Goal: Task Accomplishment & Management: Manage account settings

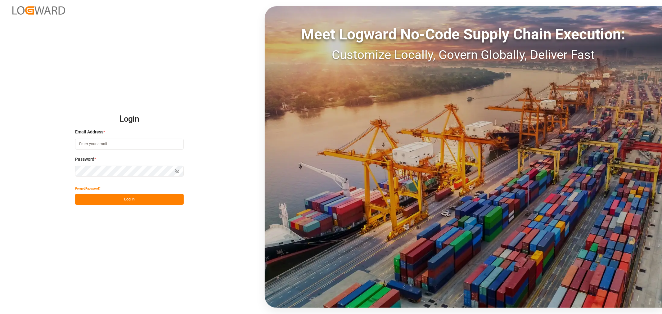
type input "[EMAIL_ADDRESS][DOMAIN_NAME]"
click at [141, 198] on button "Log In" at bounding box center [129, 199] width 109 height 11
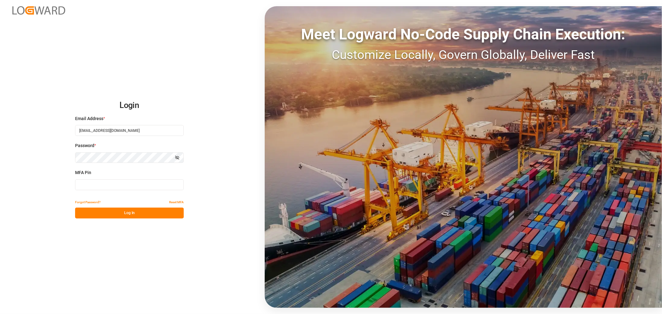
click at [126, 185] on input at bounding box center [129, 184] width 109 height 11
type input "941241"
click at [120, 211] on button "Log In" at bounding box center [129, 213] width 109 height 11
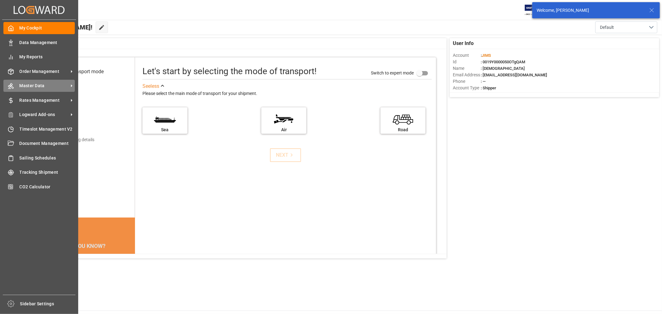
click at [24, 85] on span "Master Data" at bounding box center [44, 86] width 49 height 7
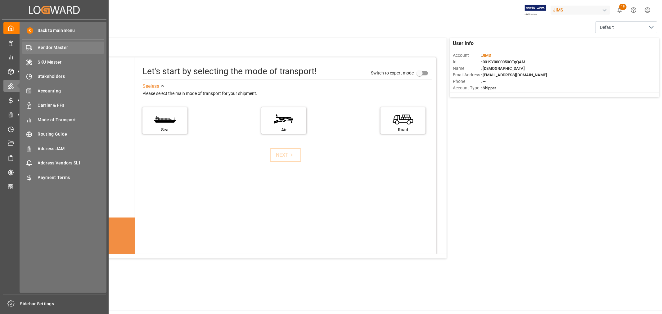
click at [48, 47] on span "Vendor Master" at bounding box center [71, 47] width 67 height 7
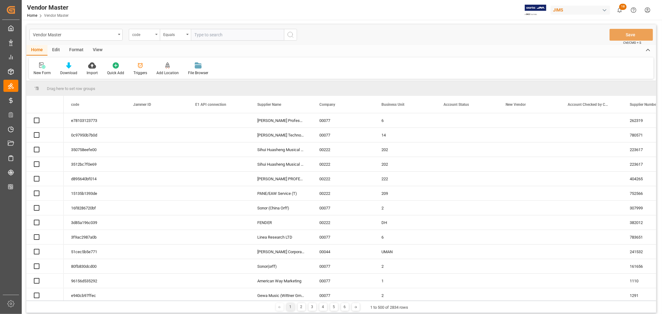
click at [156, 35] on div "code" at bounding box center [144, 35] width 31 height 12
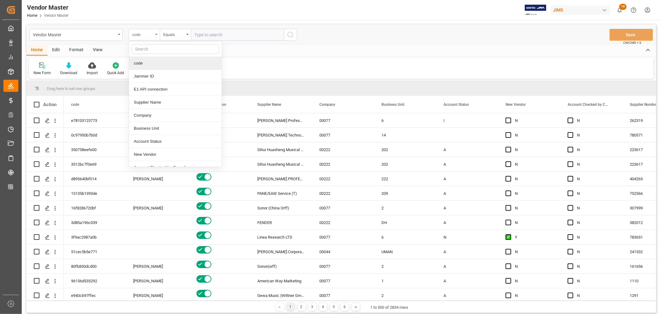
click at [157, 34] on icon "close menu" at bounding box center [156, 34] width 2 height 1
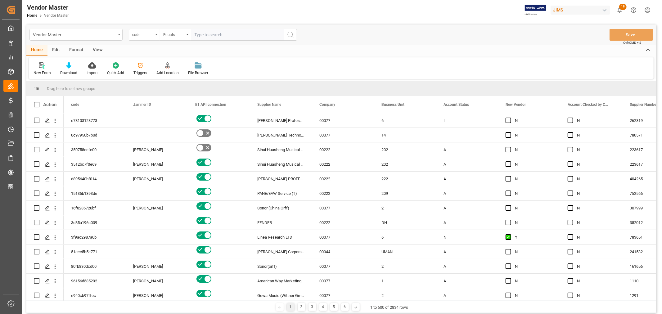
click at [156, 36] on div "code" at bounding box center [144, 35] width 31 height 12
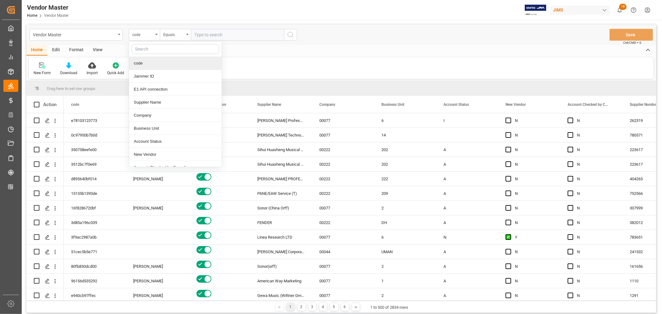
click at [148, 50] on input "text" at bounding box center [175, 49] width 87 height 10
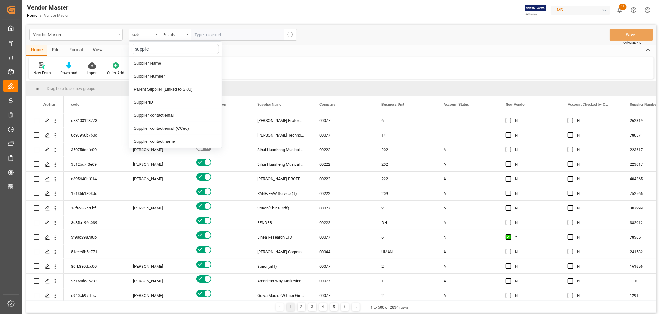
type input "supplier"
click at [151, 79] on div "Supplier Number" at bounding box center [175, 76] width 92 height 13
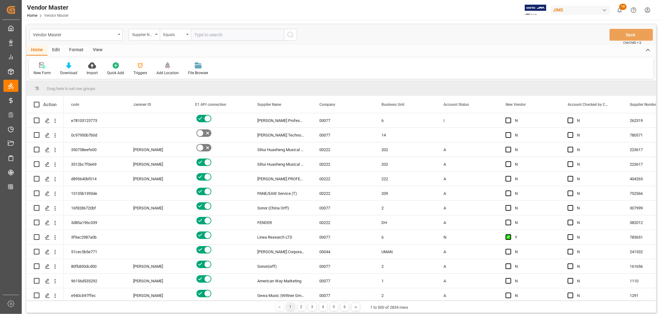
click at [215, 35] on input "text" at bounding box center [237, 35] width 93 height 12
paste input "781551"
type input "781551"
click at [290, 35] on icon "search button" at bounding box center [290, 34] width 7 height 7
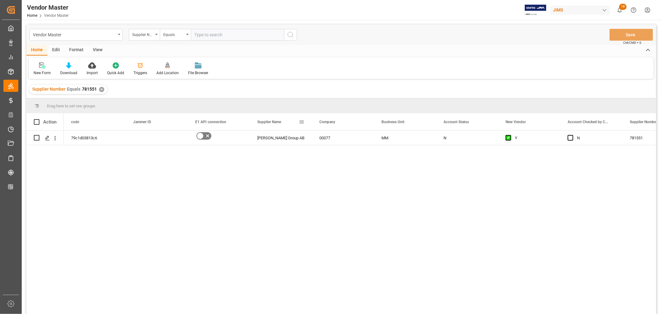
click at [301, 121] on span at bounding box center [302, 122] width 6 height 6
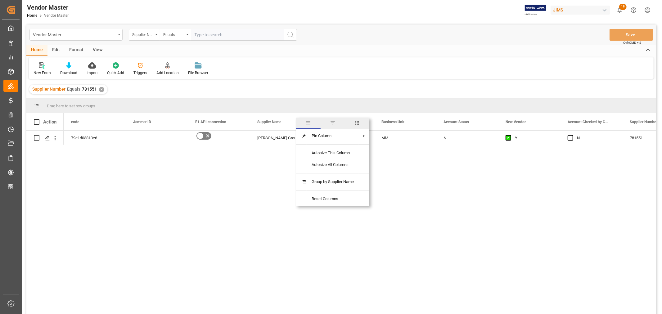
click at [358, 120] on span "columns" at bounding box center [357, 123] width 6 height 6
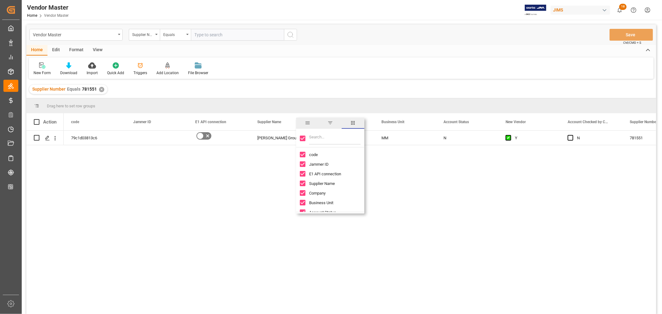
click at [332, 140] on input "Filter Columns Input" at bounding box center [335, 138] width 52 height 12
click at [303, 138] on input "Toggle Select All Columns" at bounding box center [303, 139] width 6 height 6
checkbox input "false"
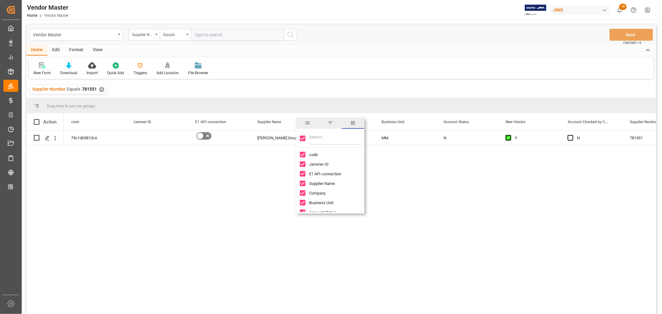
checkbox input "false"
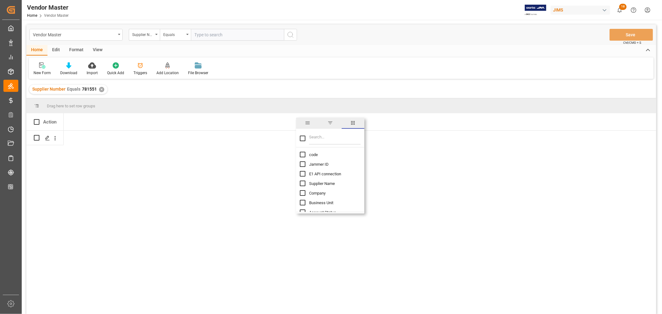
click at [303, 153] on input "code column toggle visibility (hidden)" at bounding box center [303, 155] width 6 height 6
checkbox input "true"
checkbox input "false"
click at [303, 164] on input "Jammer ID column toggle visibility (hidden)" at bounding box center [303, 164] width 6 height 6
checkbox input "true"
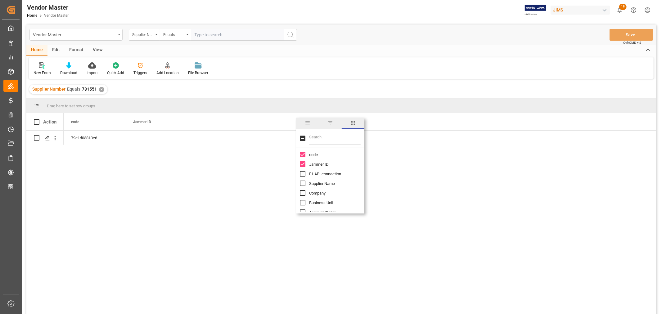
click at [166, 168] on div "79c1d03813c6" at bounding box center [360, 224] width 592 height 187
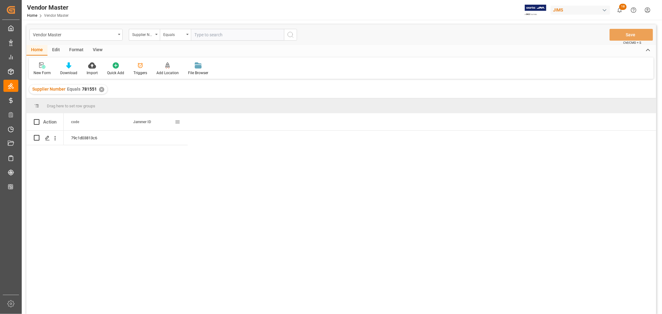
click at [177, 122] on span at bounding box center [178, 122] width 6 height 6
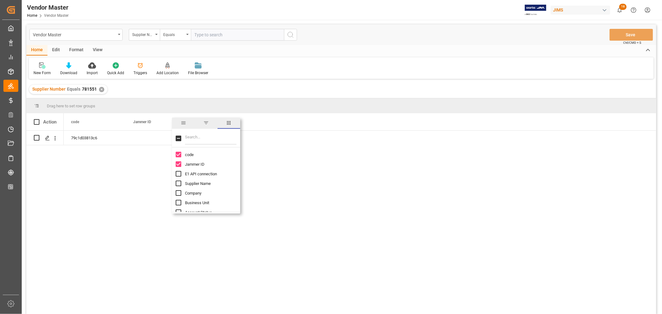
click at [187, 136] on input "Filter Columns Input" at bounding box center [211, 138] width 52 height 12
type input "incoterm"
click at [179, 154] on input "Incoterm column toggle visibility (hidden)" at bounding box center [179, 155] width 6 height 6
checkbox input "true"
checkbox input "false"
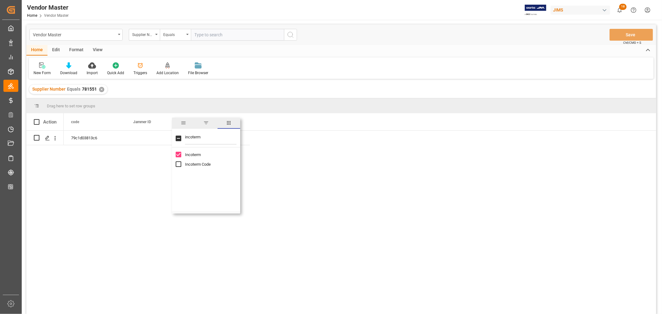
click at [177, 165] on input "Incoterm Code column toggle visibility (hidden)" at bounding box center [179, 164] width 6 height 6
checkbox input "true"
click at [192, 138] on input "incoterm" at bounding box center [211, 138] width 52 height 12
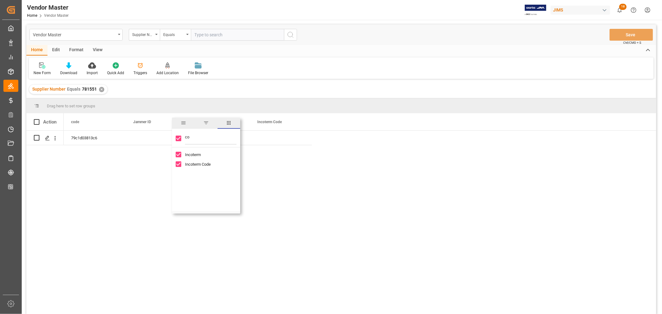
type input "con"
checkbox input "false"
type input "contact"
click at [178, 154] on input "Supplier contact email column toggle visibility (hidden)" at bounding box center [179, 155] width 6 height 6
checkbox input "true"
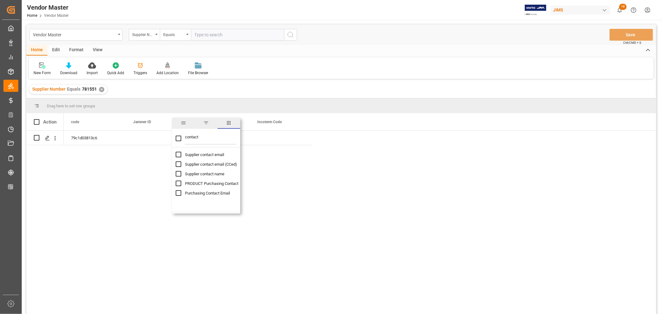
checkbox input "false"
click at [178, 165] on input "Supplier contact email (CCed) column toggle visibility (hidden)" at bounding box center [179, 164] width 6 height 6
checkbox input "true"
click at [179, 173] on input "Supplier contact name column toggle visibility (hidden)" at bounding box center [179, 174] width 6 height 6
checkbox input "true"
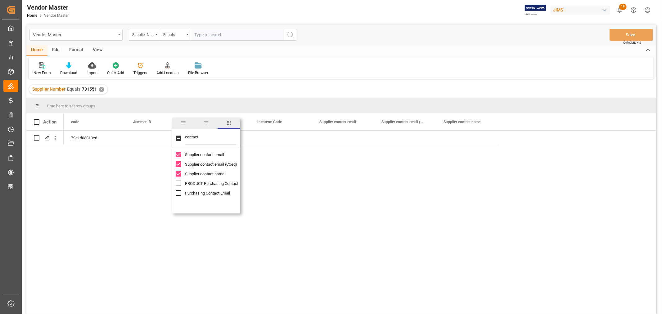
click at [459, 188] on div "79c1d03813c6" at bounding box center [360, 224] width 592 height 187
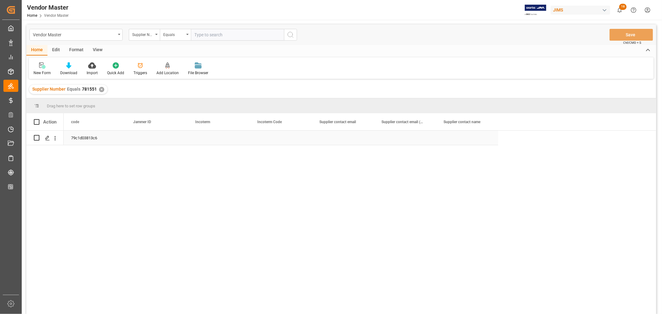
click at [339, 136] on div "Press SPACE to select this row." at bounding box center [343, 138] width 62 height 14
click at [101, 89] on div "✕" at bounding box center [101, 89] width 5 height 5
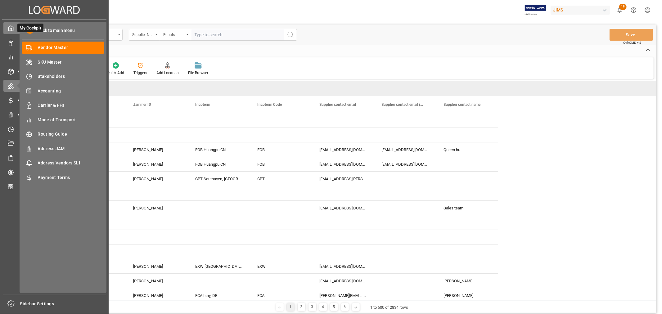
click at [11, 28] on icon at bounding box center [11, 28] width 6 height 6
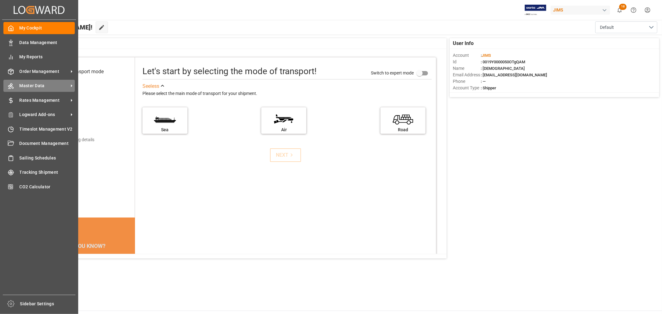
click at [37, 87] on span "Master Data" at bounding box center [44, 86] width 49 height 7
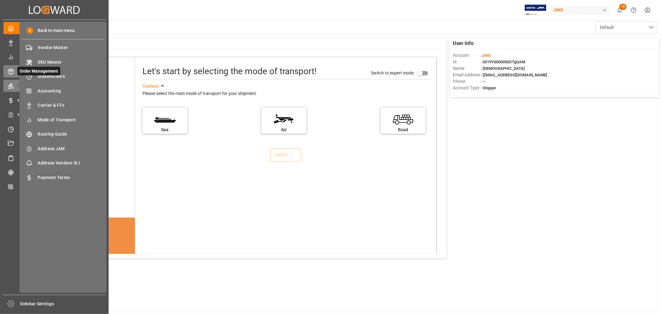
click at [13, 69] on icon at bounding box center [11, 72] width 6 height 6
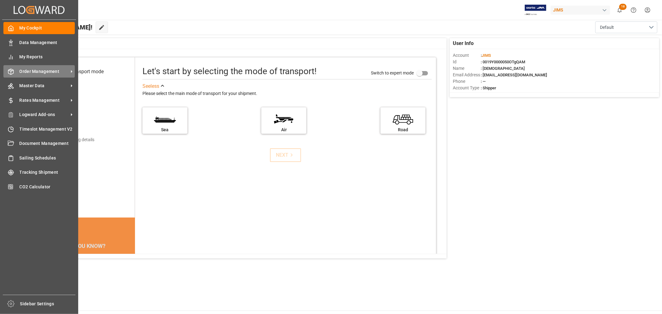
click at [34, 74] on span "Order Management" at bounding box center [44, 71] width 49 height 7
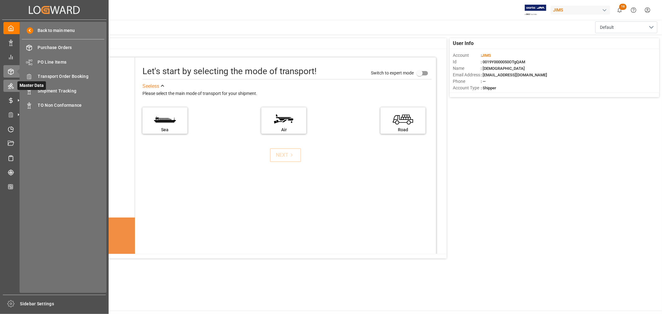
click at [11, 86] on icon at bounding box center [11, 86] width 6 height 6
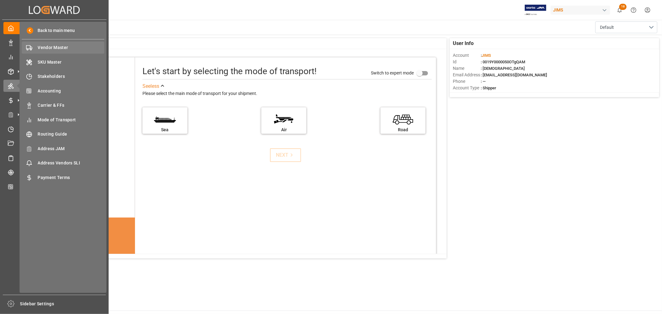
click at [48, 45] on span "Vendor Master" at bounding box center [71, 47] width 67 height 7
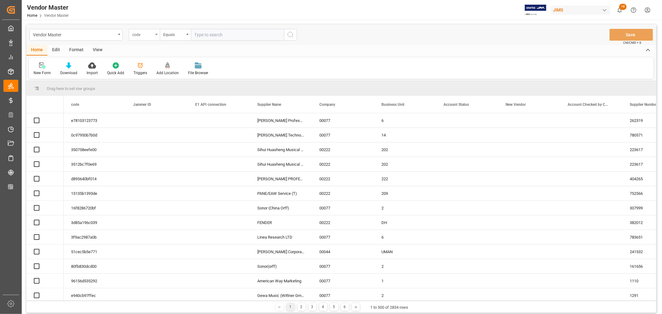
click at [157, 35] on icon "open menu" at bounding box center [156, 34] width 2 height 1
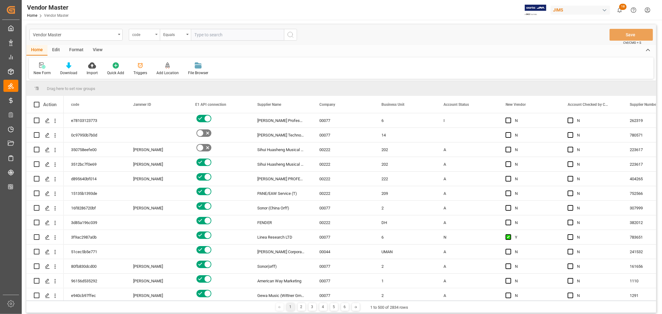
click at [155, 35] on div "code" at bounding box center [144, 35] width 31 height 12
click at [156, 36] on div "code" at bounding box center [144, 35] width 31 height 12
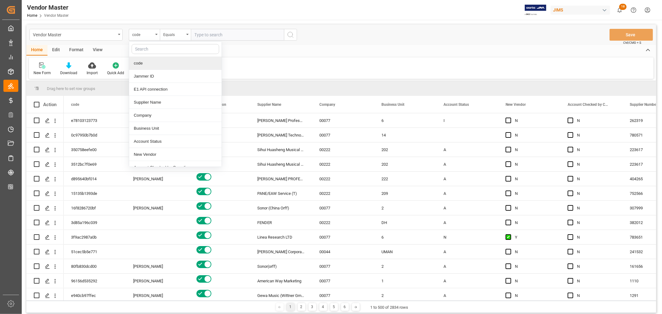
click at [154, 52] on input "text" at bounding box center [175, 49] width 87 height 10
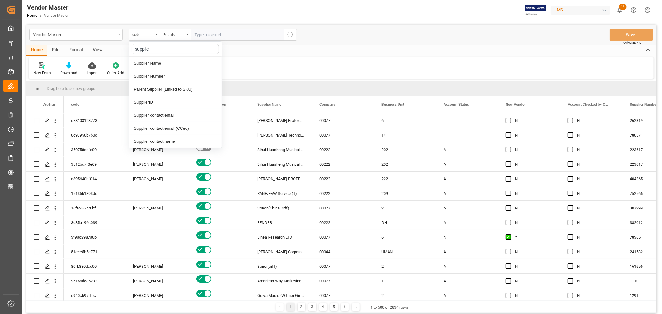
type input "supplier"
click at [154, 75] on div "Supplier Number" at bounding box center [175, 76] width 92 height 13
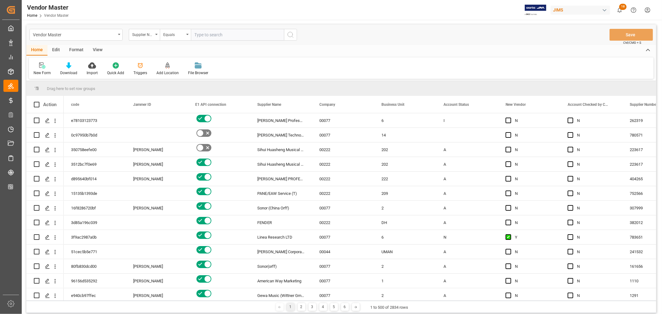
click at [216, 34] on input "text" at bounding box center [237, 35] width 93 height 12
paste input "781551"
type input "781551"
click at [292, 35] on circle "search button" at bounding box center [290, 34] width 5 height 5
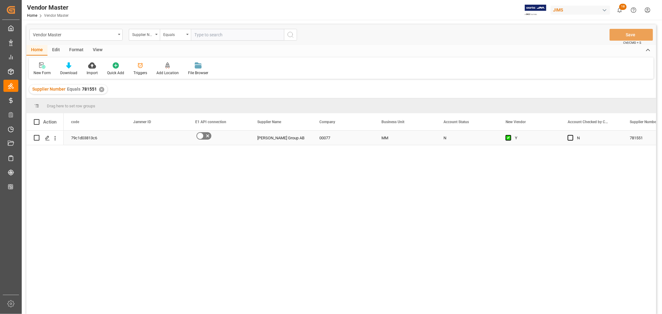
click at [141, 137] on div "Press SPACE to select this row." at bounding box center [157, 138] width 62 height 14
click at [175, 142] on icon "open menu" at bounding box center [176, 141] width 7 height 7
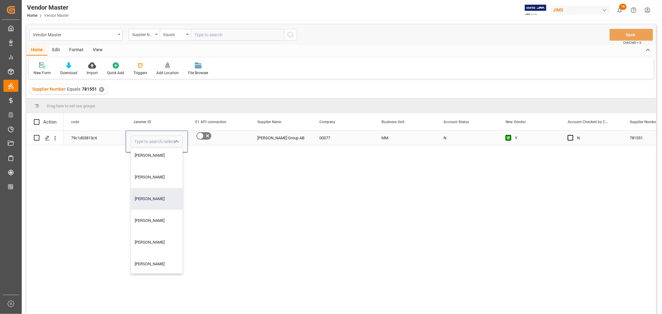
click at [159, 199] on div "[PERSON_NAME]" at bounding box center [165, 199] width 69 height 22
type input "[PERSON_NAME]"
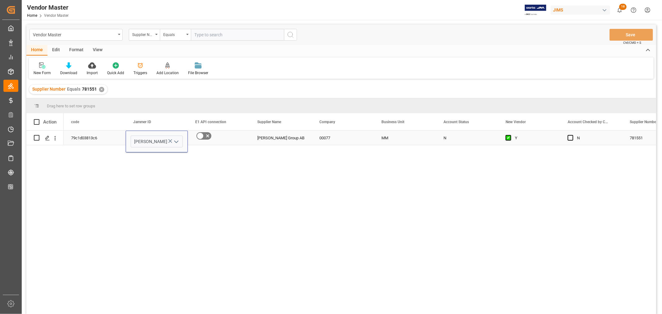
click at [86, 137] on div "79c1d03813c6" at bounding box center [95, 138] width 62 height 14
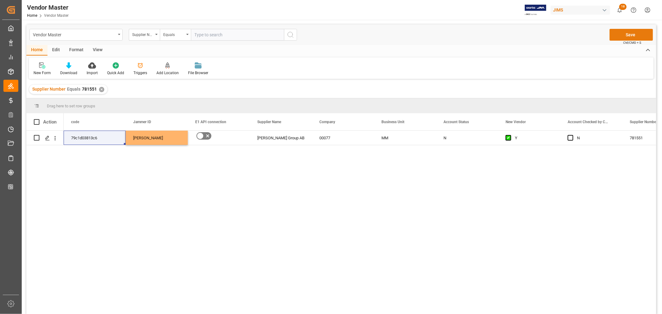
click at [631, 36] on button "Save" at bounding box center [630, 35] width 43 height 12
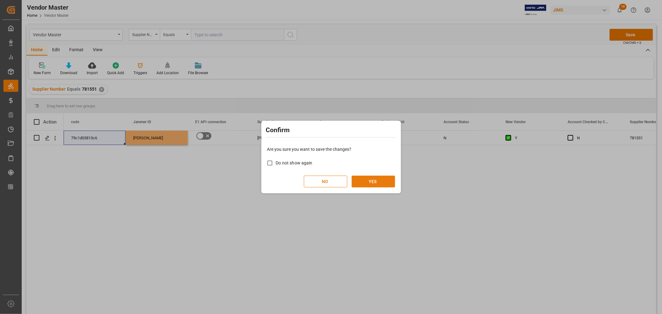
click at [377, 182] on button "YES" at bounding box center [373, 182] width 43 height 12
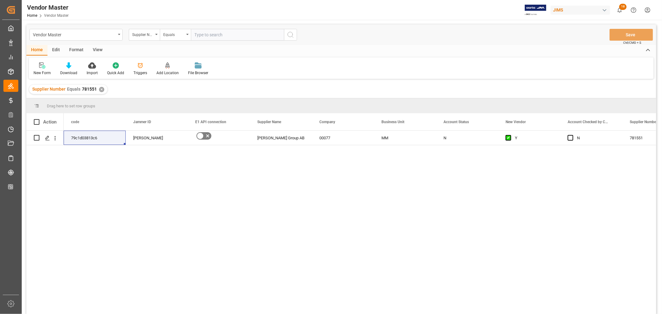
click at [330, 249] on div "79c1d03813c6 [PERSON_NAME] Group AB 00077 MM N Y N 781551" at bounding box center [360, 224] width 592 height 187
click at [286, 218] on div "79c1d03813c6 [PERSON_NAME] Group AB 00077 MM N Y N 781551" at bounding box center [360, 224] width 592 height 187
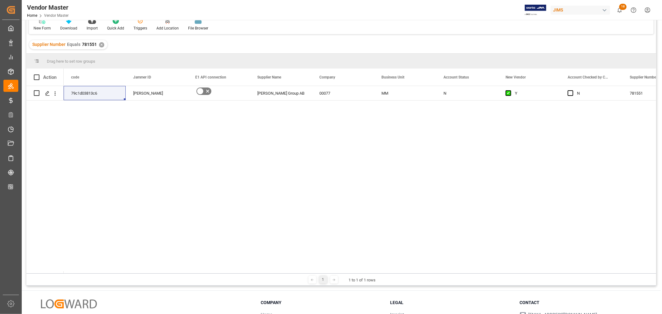
scroll to position [0, 0]
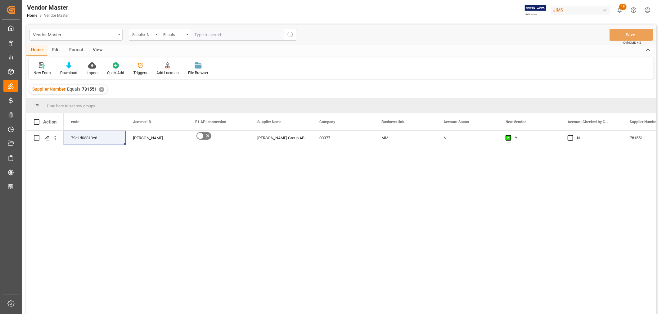
click at [268, 196] on div "79c1d03813c6 [PERSON_NAME] Group AB 00077 MM N Y N 781551" at bounding box center [360, 224] width 592 height 187
click at [152, 140] on div "[PERSON_NAME]" at bounding box center [156, 138] width 47 height 14
click at [283, 140] on div "[PERSON_NAME] Group AB" at bounding box center [281, 138] width 62 height 14
click at [328, 141] on div "00077" at bounding box center [343, 138] width 62 height 14
click at [386, 139] on div "MM" at bounding box center [405, 138] width 62 height 14
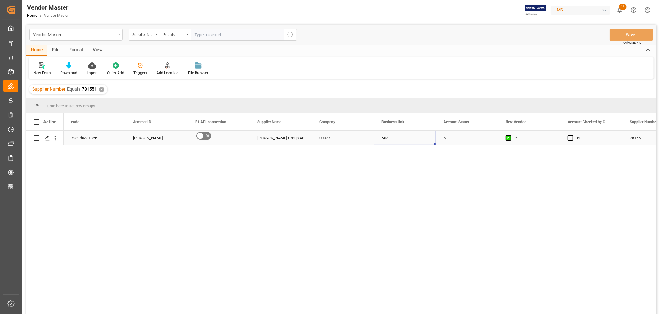
click at [454, 137] on div "N" at bounding box center [466, 138] width 47 height 14
